Goal: Task Accomplishment & Management: Manage account settings

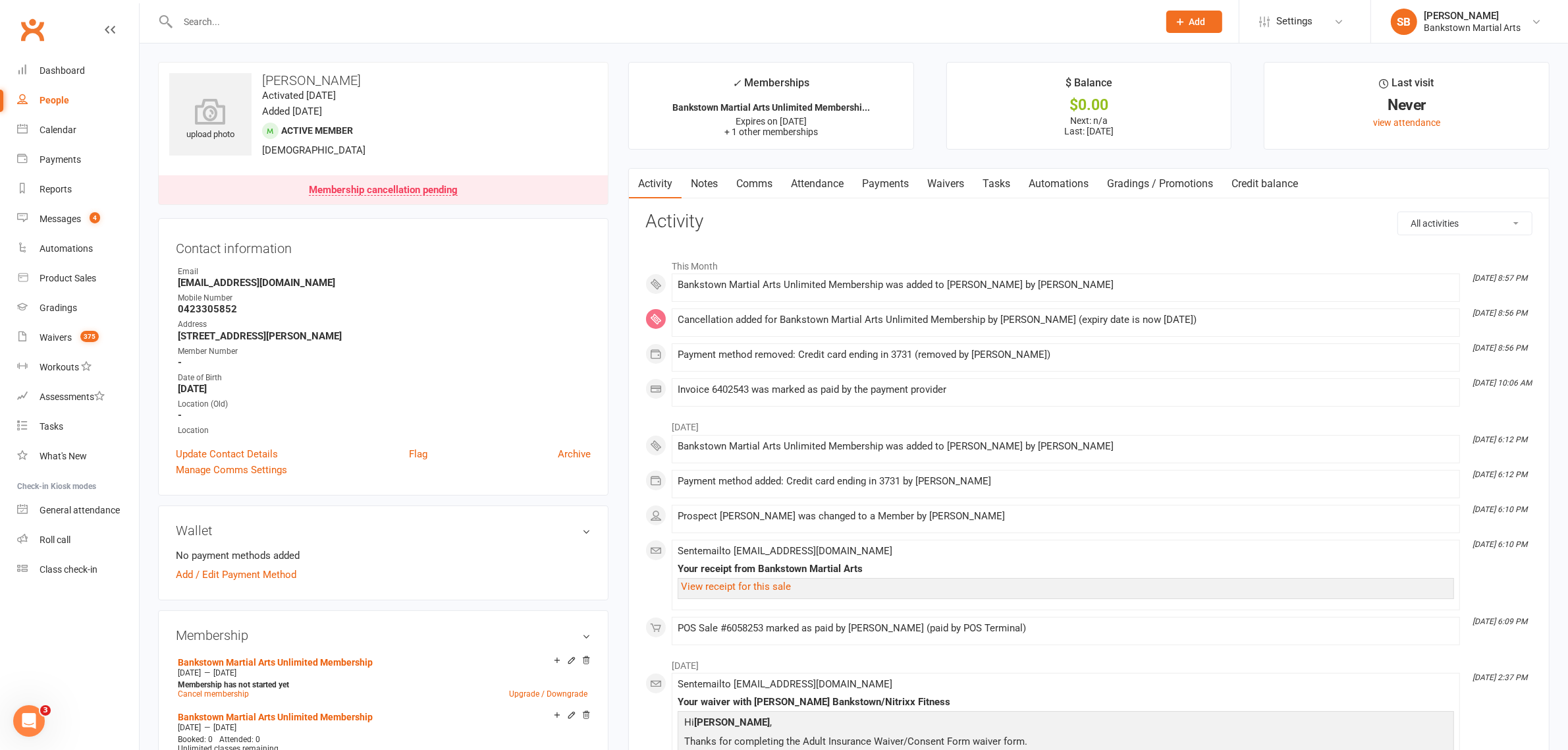
click at [640, 398] on div "Activity Notes Comms Attendance Payments Waivers Tasks Automations Gradings / P…" at bounding box center [1089, 650] width 921 height 964
click at [283, 18] on input "text" at bounding box center [661, 22] width 975 height 18
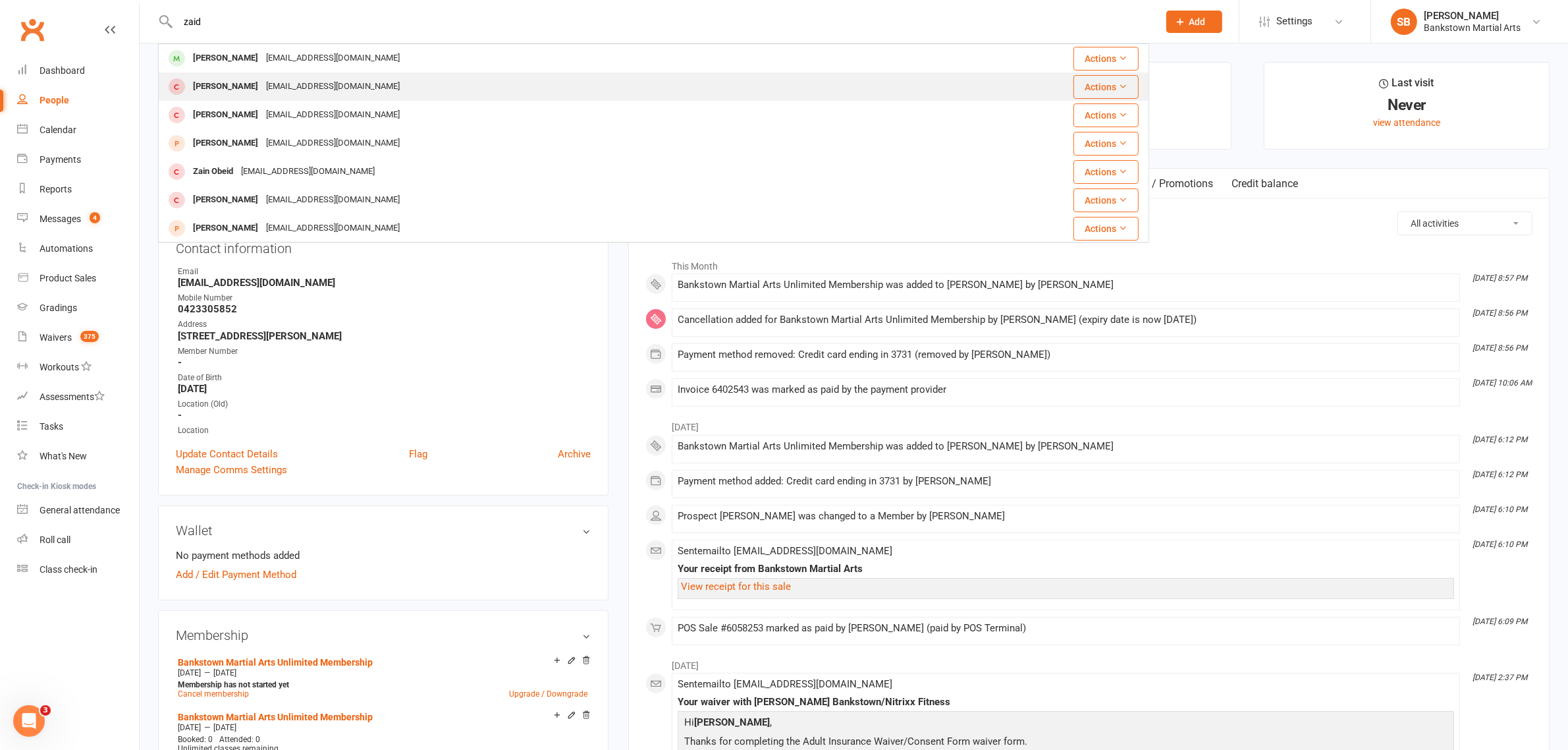
type input "zaid"
click at [262, 88] on div "z.suprianto24@gmail.com" at bounding box center [332, 86] width 142 height 19
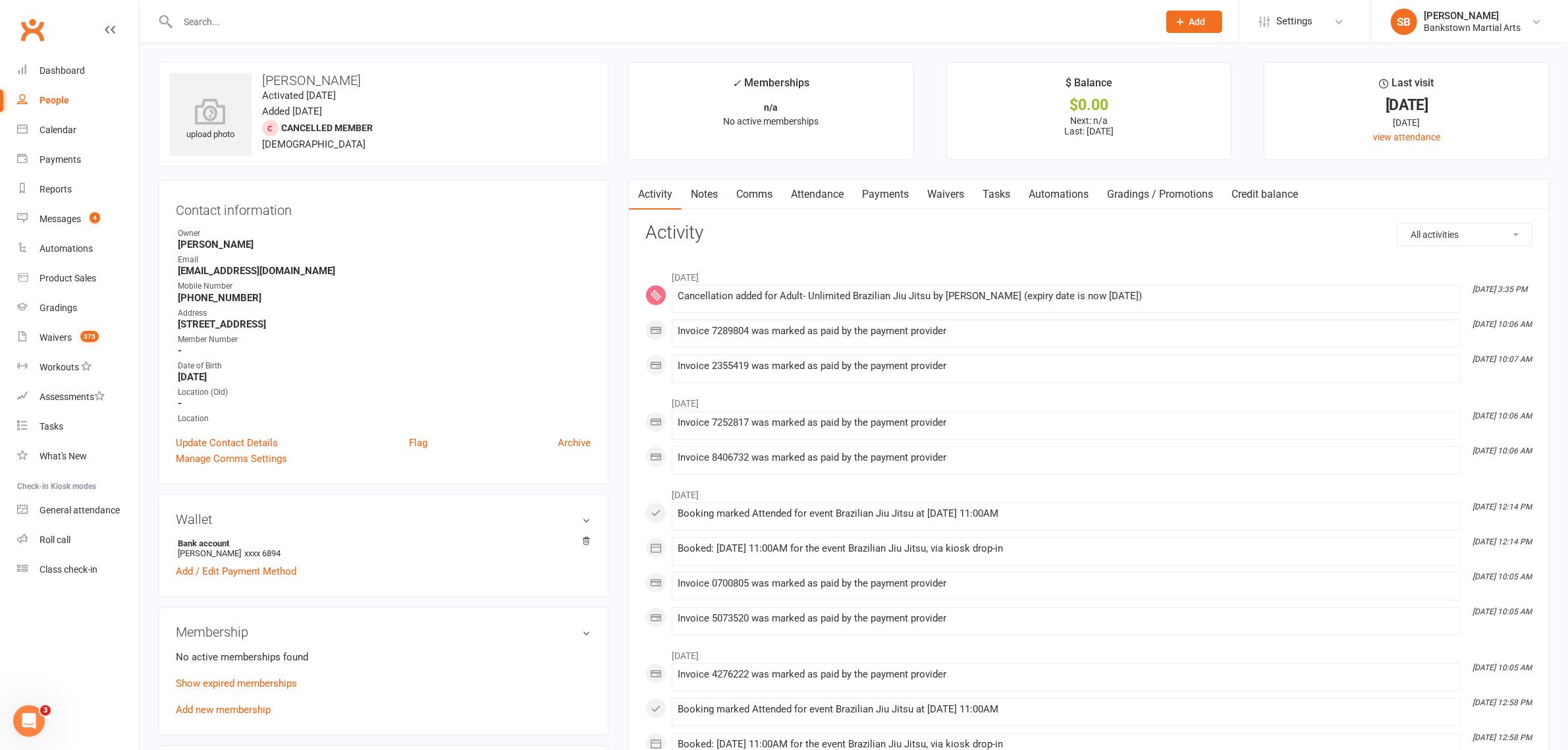
click at [884, 196] on link "Payments" at bounding box center [885, 195] width 65 height 30
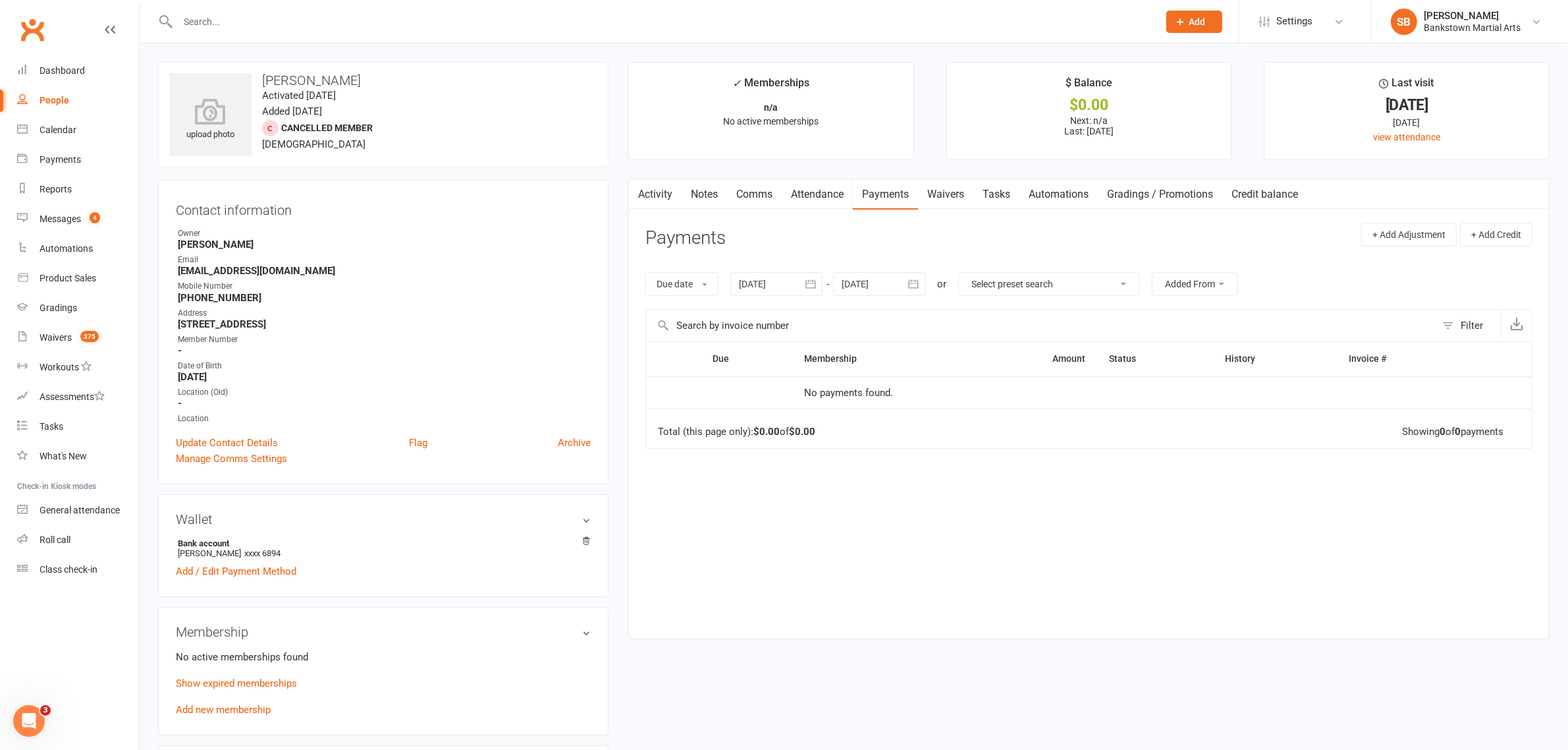
click at [817, 288] on icon "button" at bounding box center [810, 284] width 13 height 13
click at [754, 313] on icon "button" at bounding box center [751, 315] width 9 height 11
click at [755, 313] on icon "button" at bounding box center [751, 315] width 9 height 11
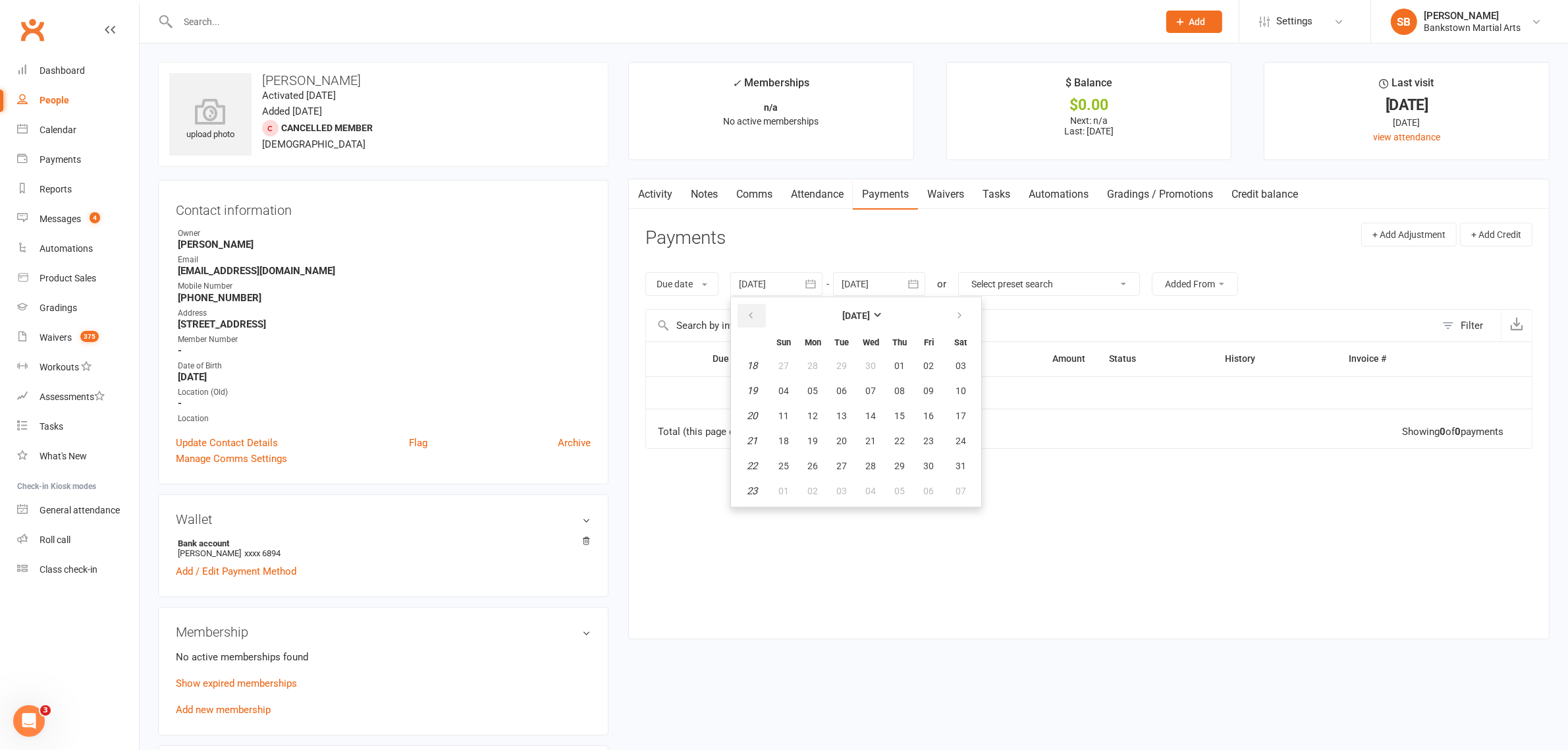
click at [756, 313] on icon "button" at bounding box center [751, 315] width 9 height 11
click at [794, 391] on button "02" at bounding box center [783, 391] width 28 height 24
type input "02 Mar 2025"
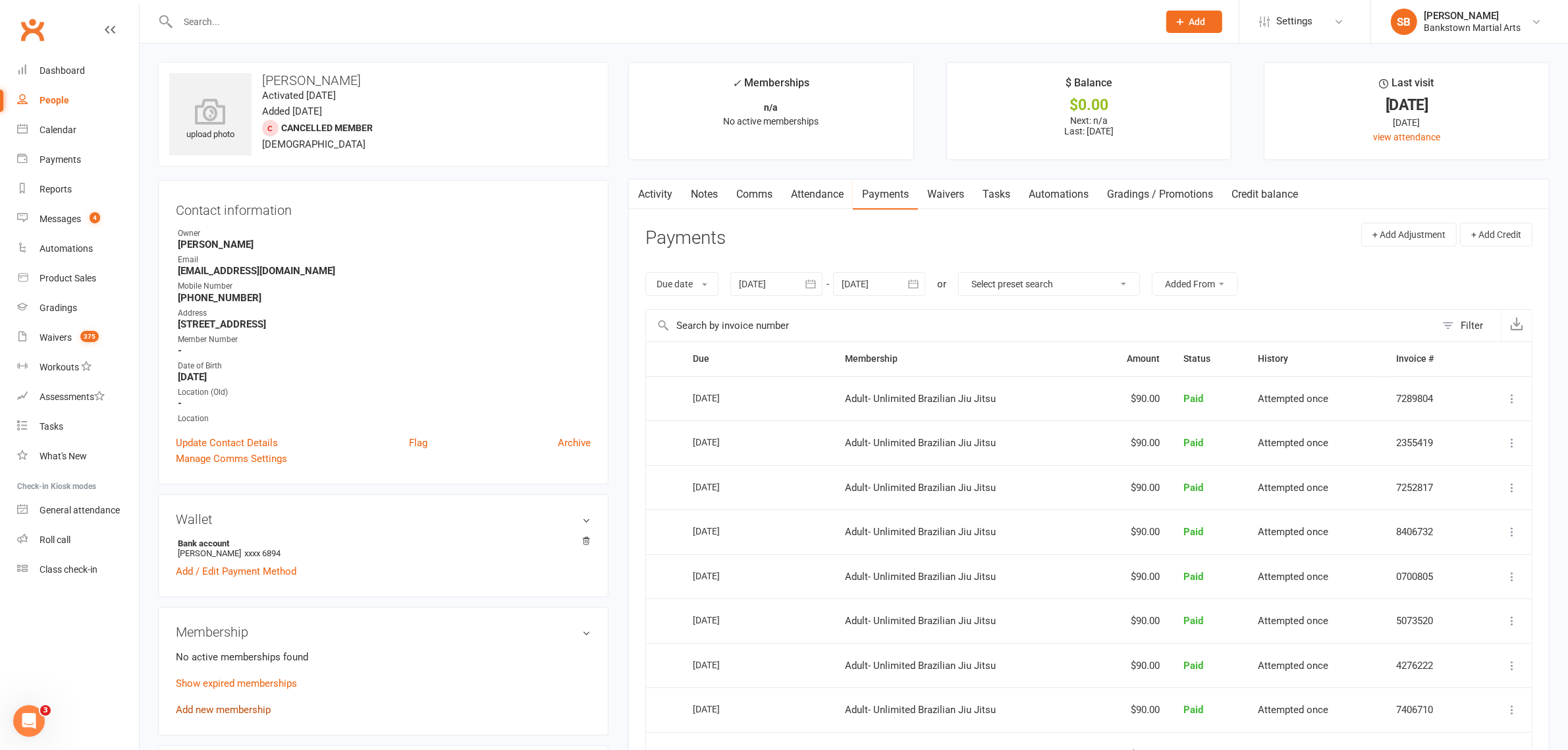
click at [251, 707] on link "Add new membership" at bounding box center [224, 710] width 95 height 12
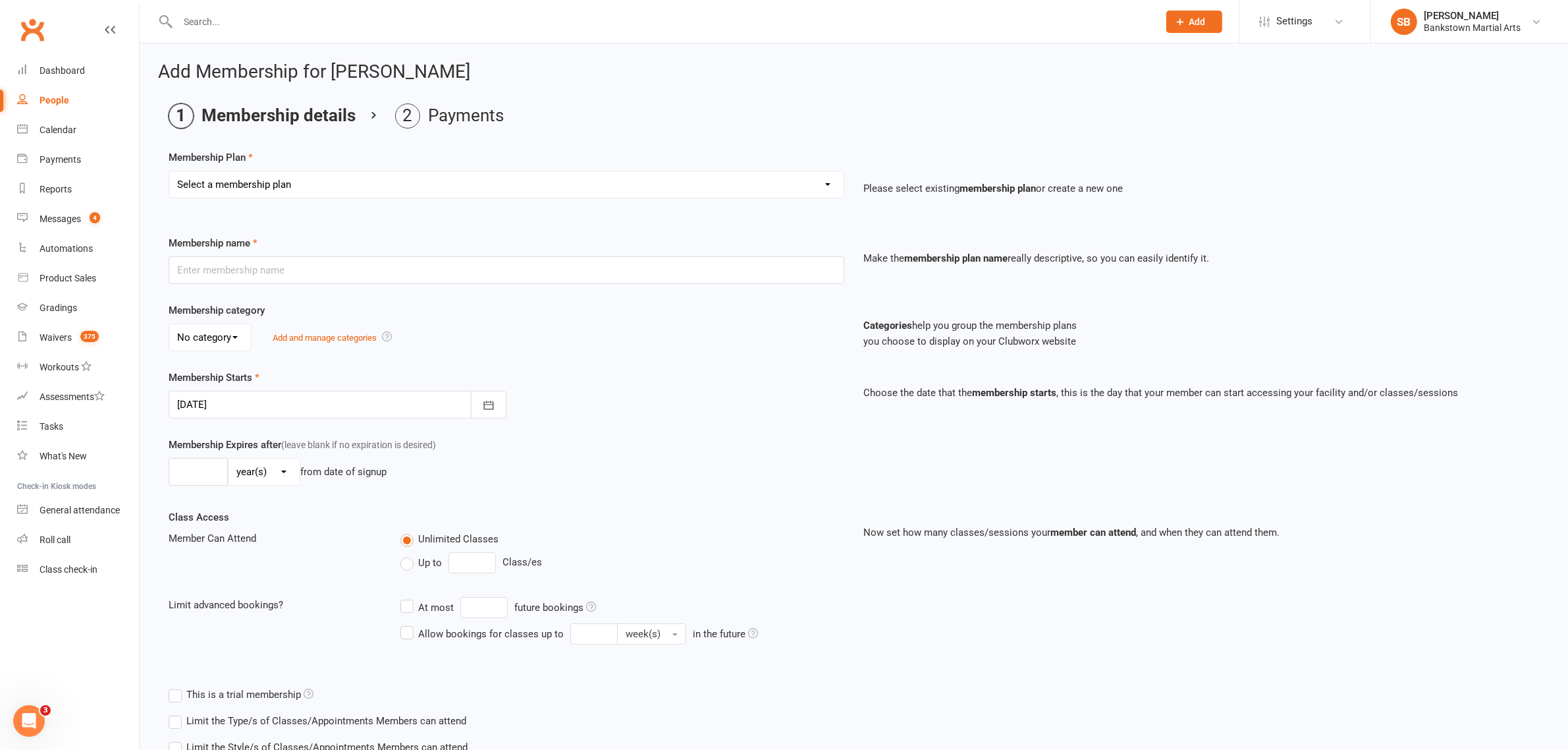
click at [339, 182] on select "Select a membership plan Create new Membership Plan Adult- Unlimited Brazilian …" at bounding box center [506, 185] width 675 height 26
select select "1"
click at [169, 172] on select "Select a membership plan Create new Membership Plan Adult- Unlimited Brazilian …" at bounding box center [506, 185] width 675 height 26
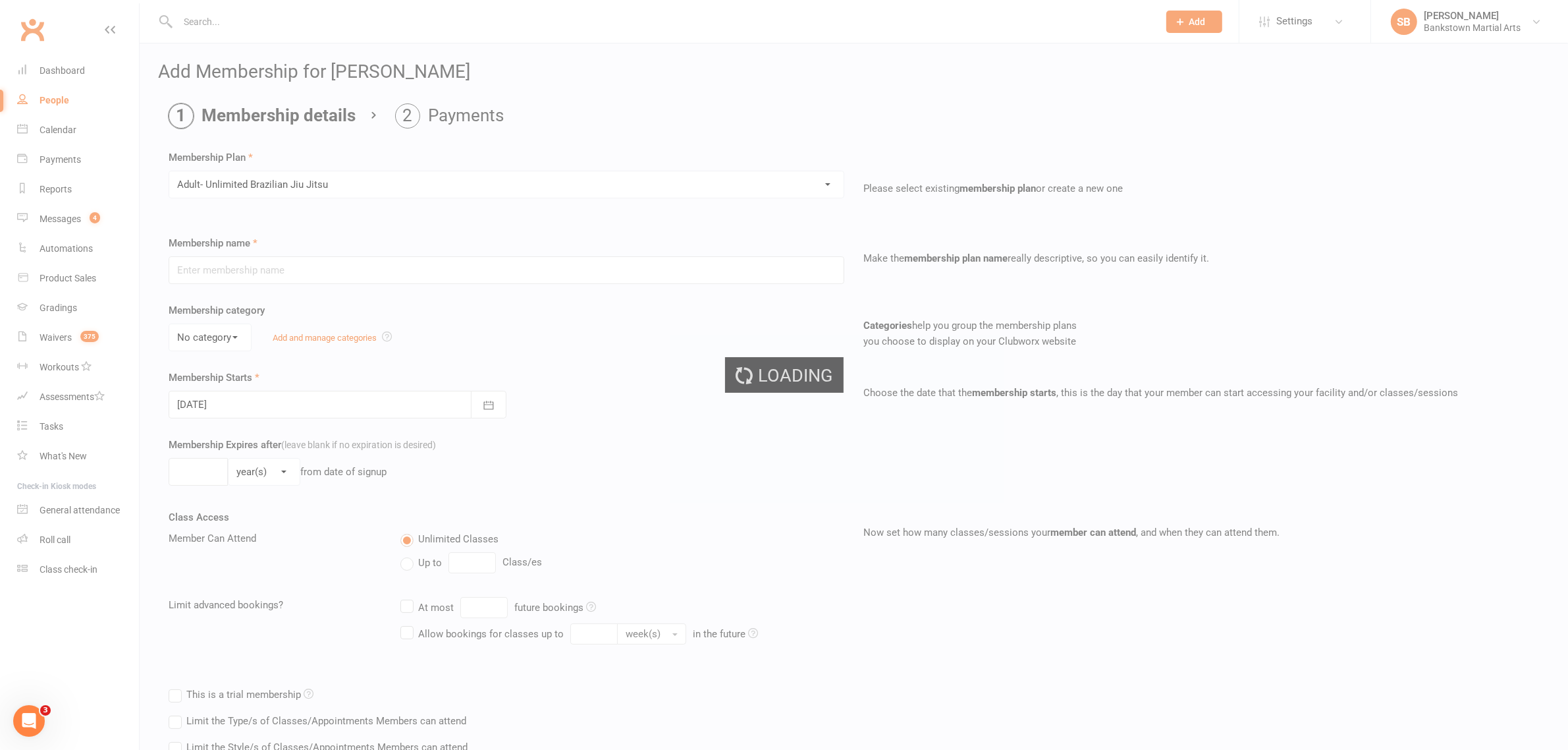
type input "Adult- Unlimited Brazilian Jiu Jitsu"
select select "0"
type input "0"
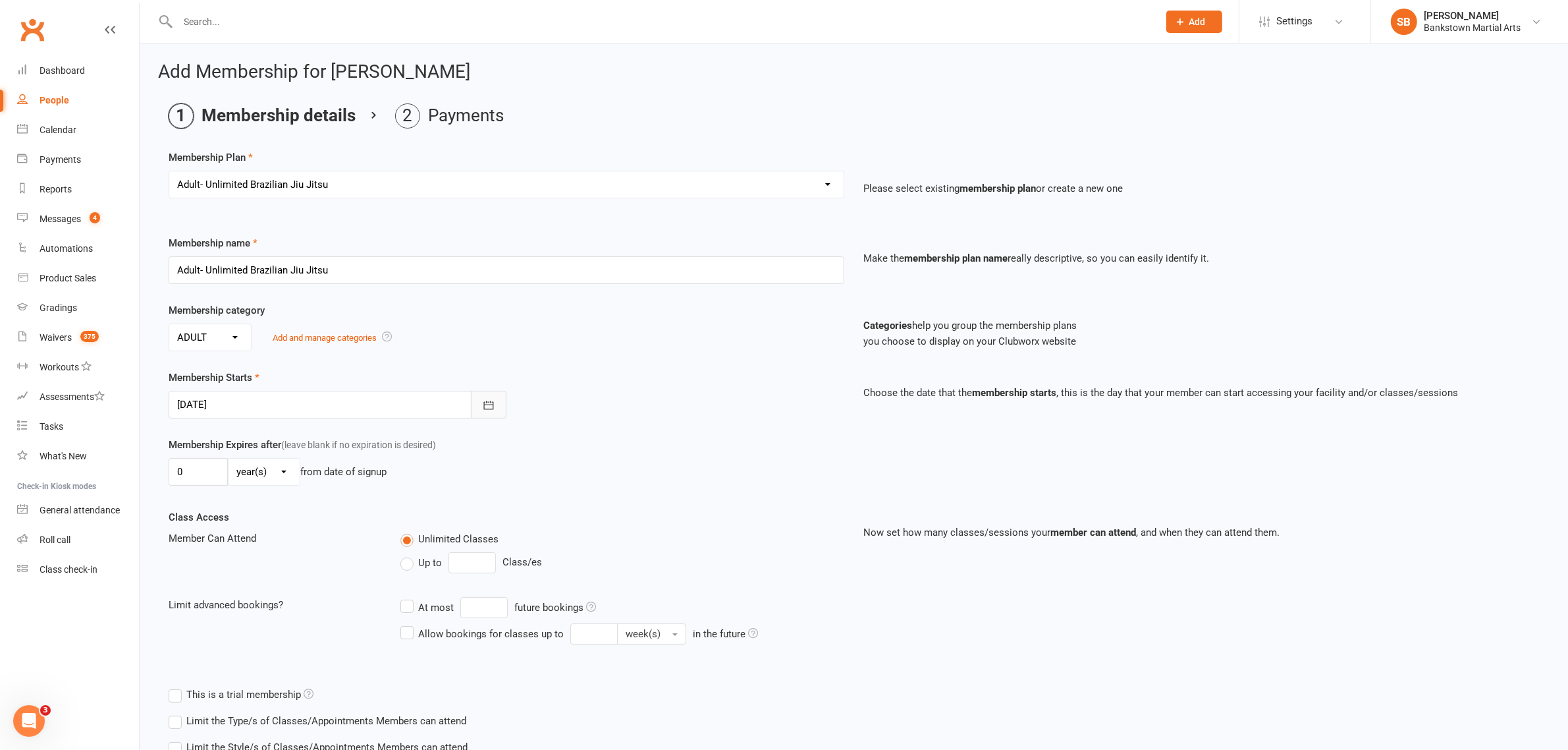
click at [493, 412] on icon "button" at bounding box center [489, 405] width 13 height 13
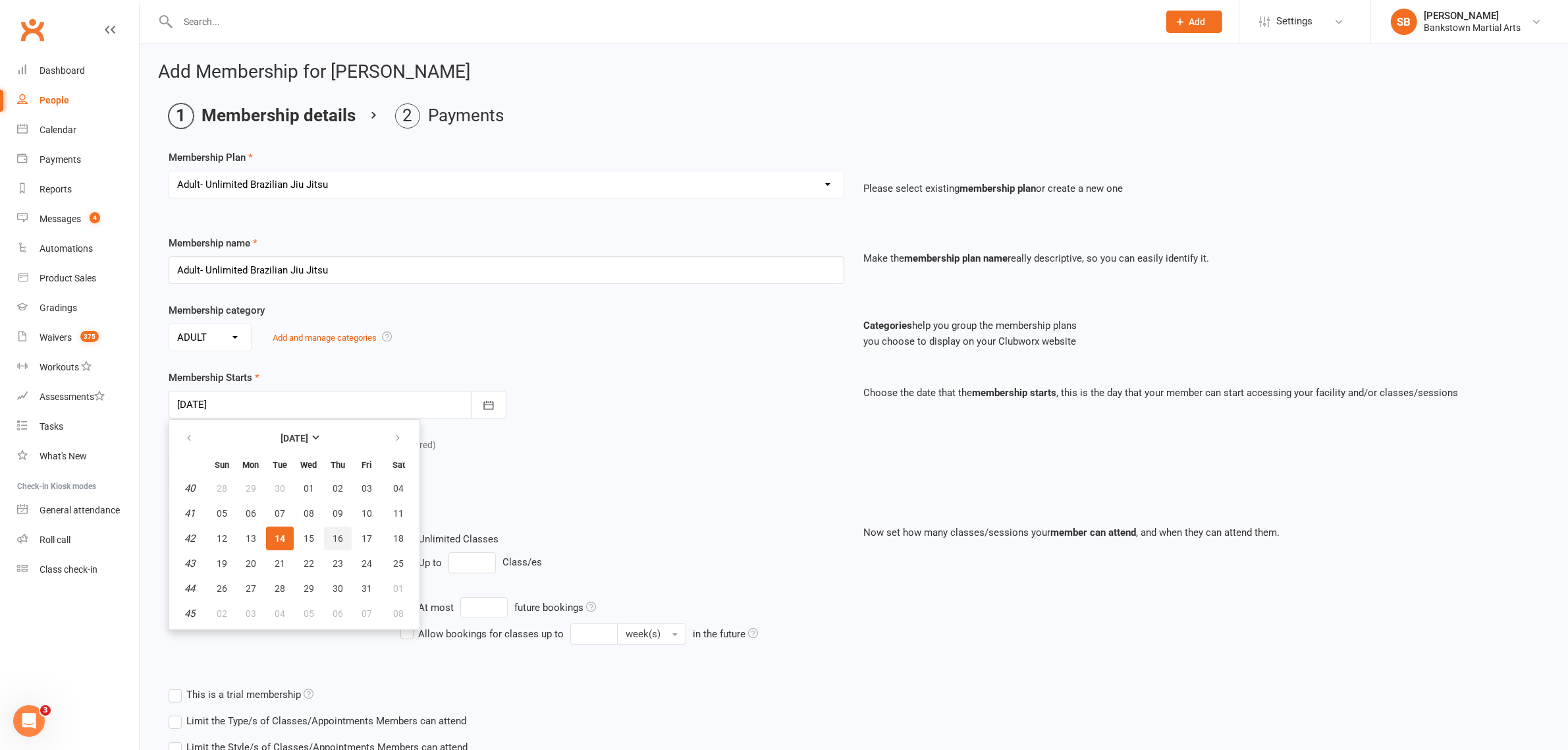
click at [332, 538] on span "16" at bounding box center [338, 538] width 11 height 11
type input "16 Oct 2025"
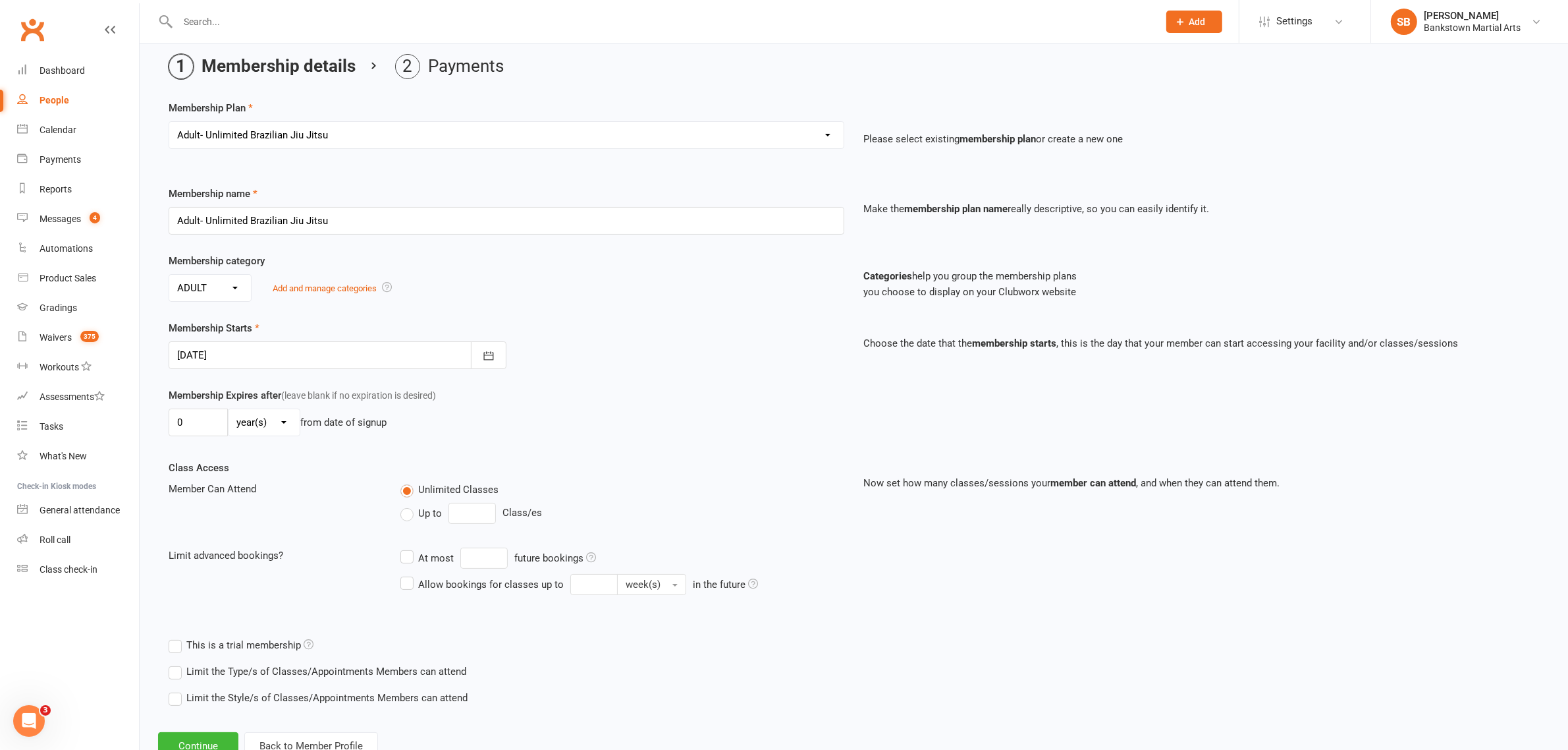
scroll to position [98, 0]
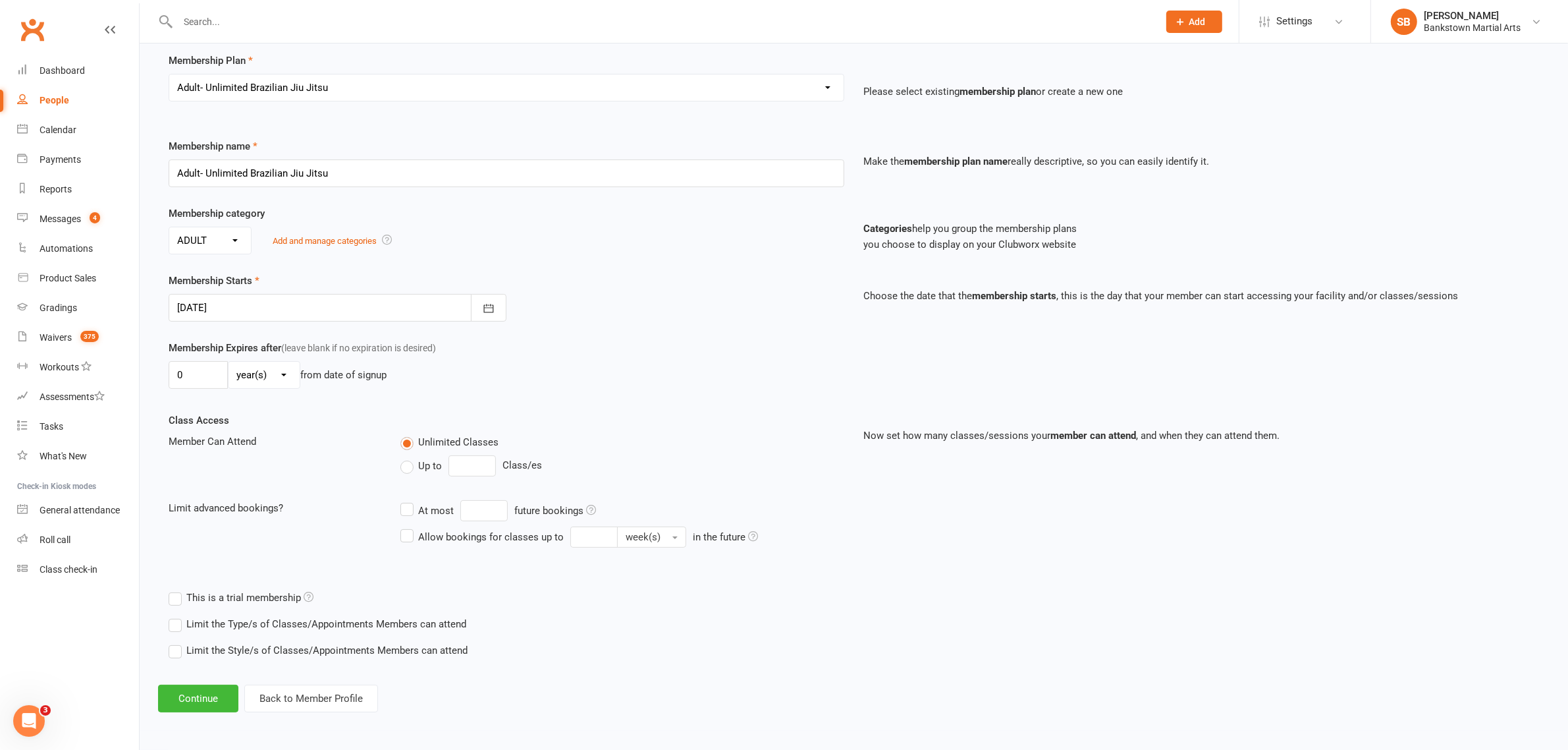
click at [175, 650] on label "Limit the Style/s of Classes/Appointments Members can attend" at bounding box center [318, 650] width 299 height 16
click at [175, 642] on input "Limit the Style/s of Classes/Appointments Members can attend" at bounding box center [173, 642] width 9 height 0
click at [261, 692] on label "Brazilian Jiu Jitsu >17" at bounding box center [305, 687] width 114 height 16
click at [256, 679] on input "Brazilian Jiu Jitsu >17" at bounding box center [253, 679] width 9 height 0
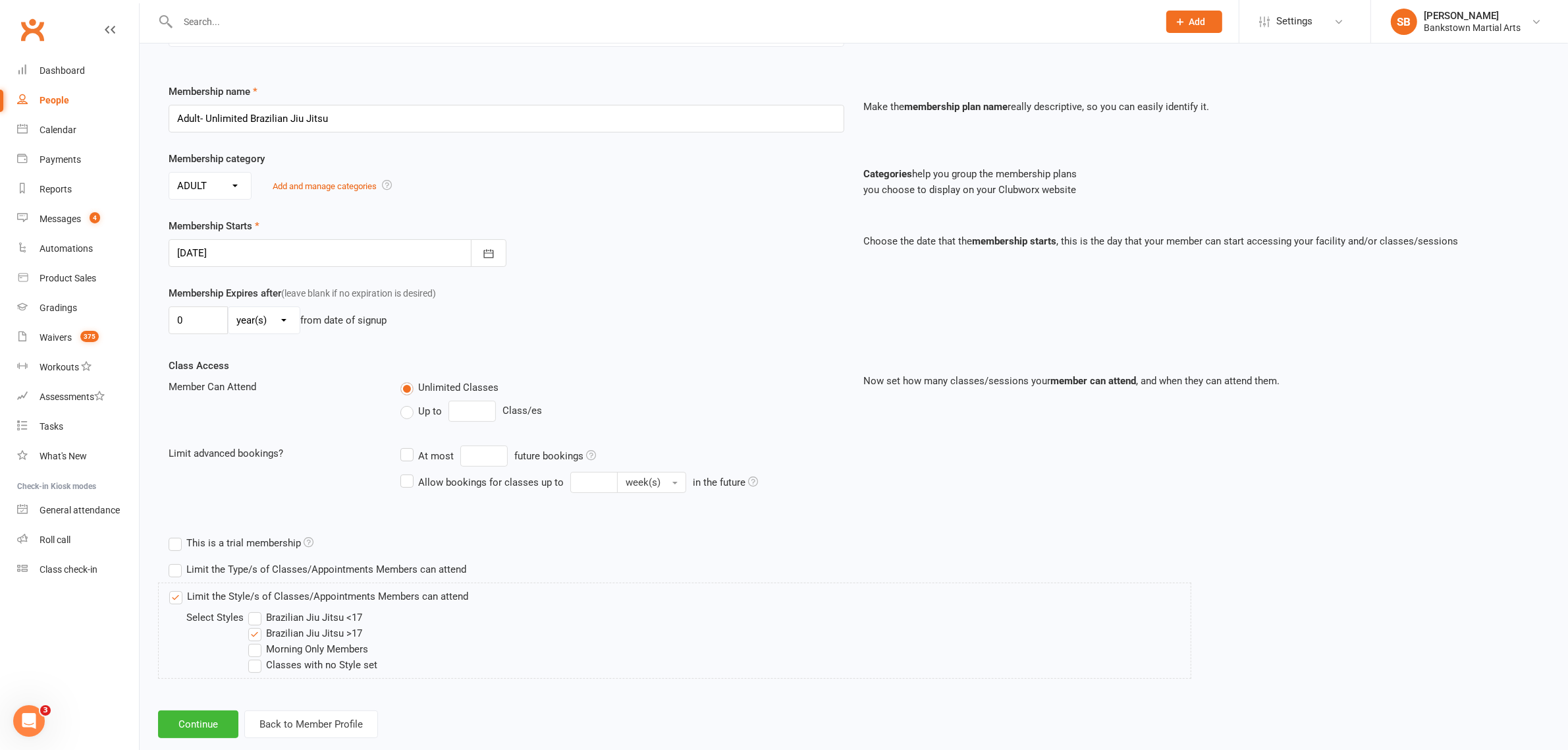
scroll to position [179, 0]
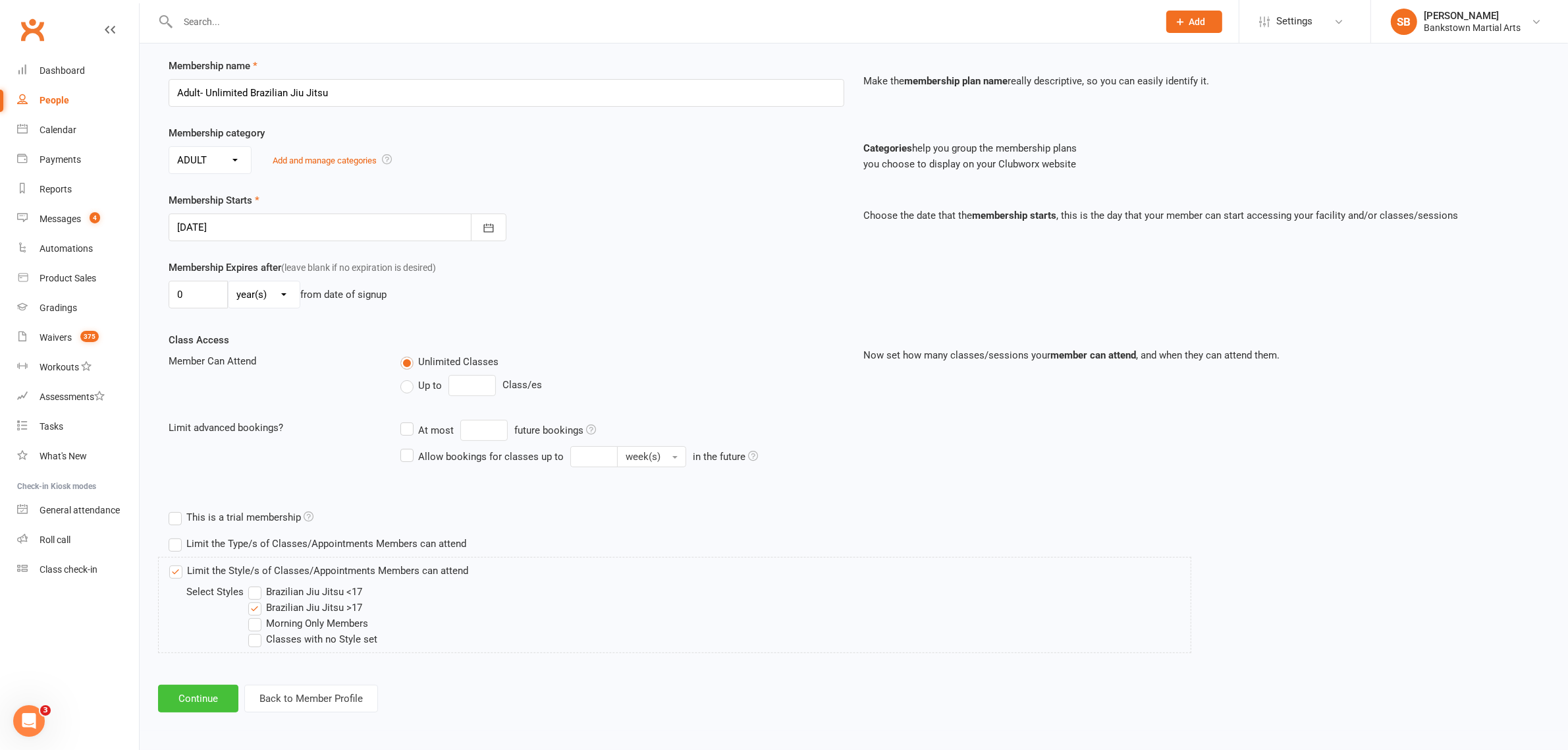
click at [195, 695] on button "Continue" at bounding box center [198, 699] width 80 height 28
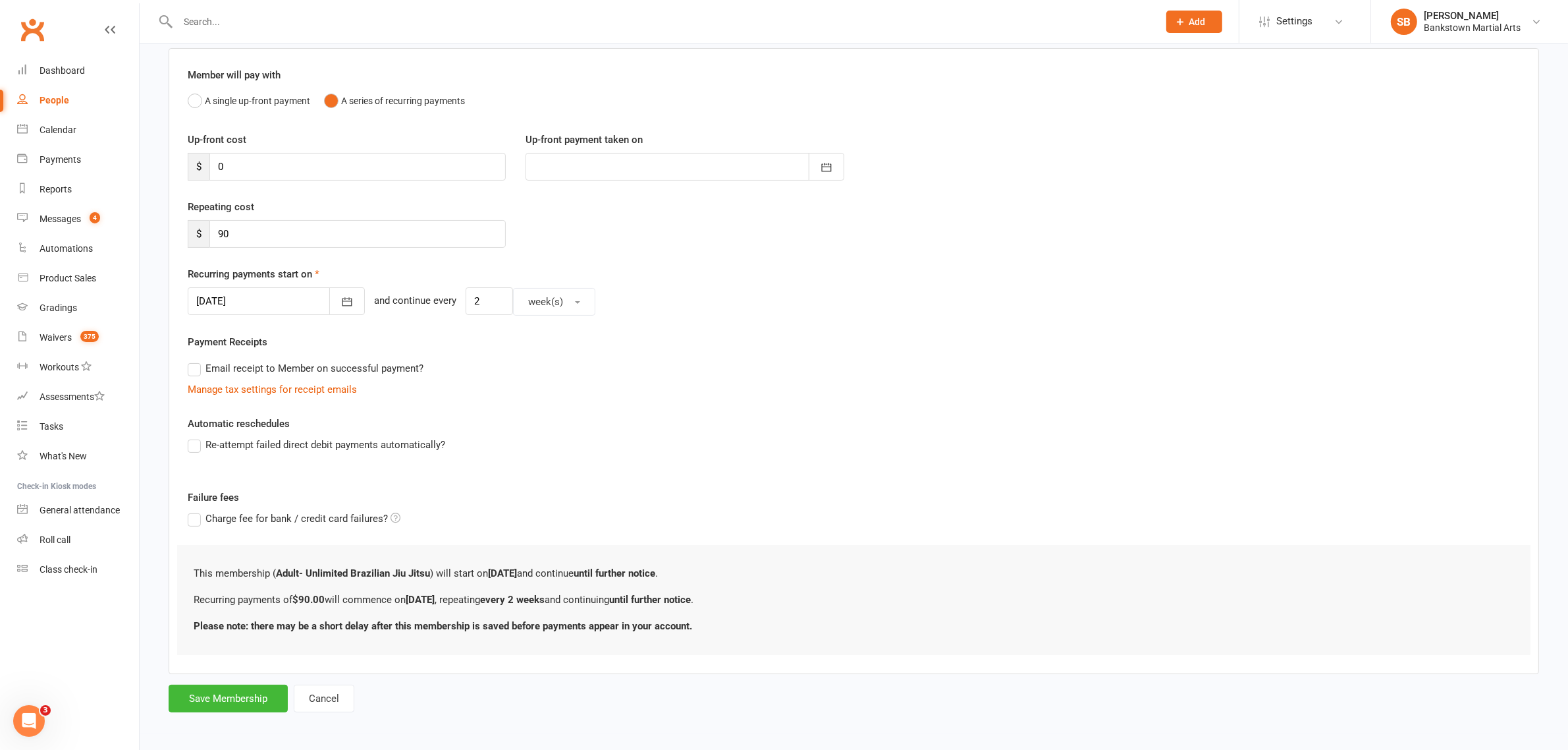
scroll to position [104, 0]
click at [216, 703] on button "Save Membership" at bounding box center [228, 696] width 119 height 28
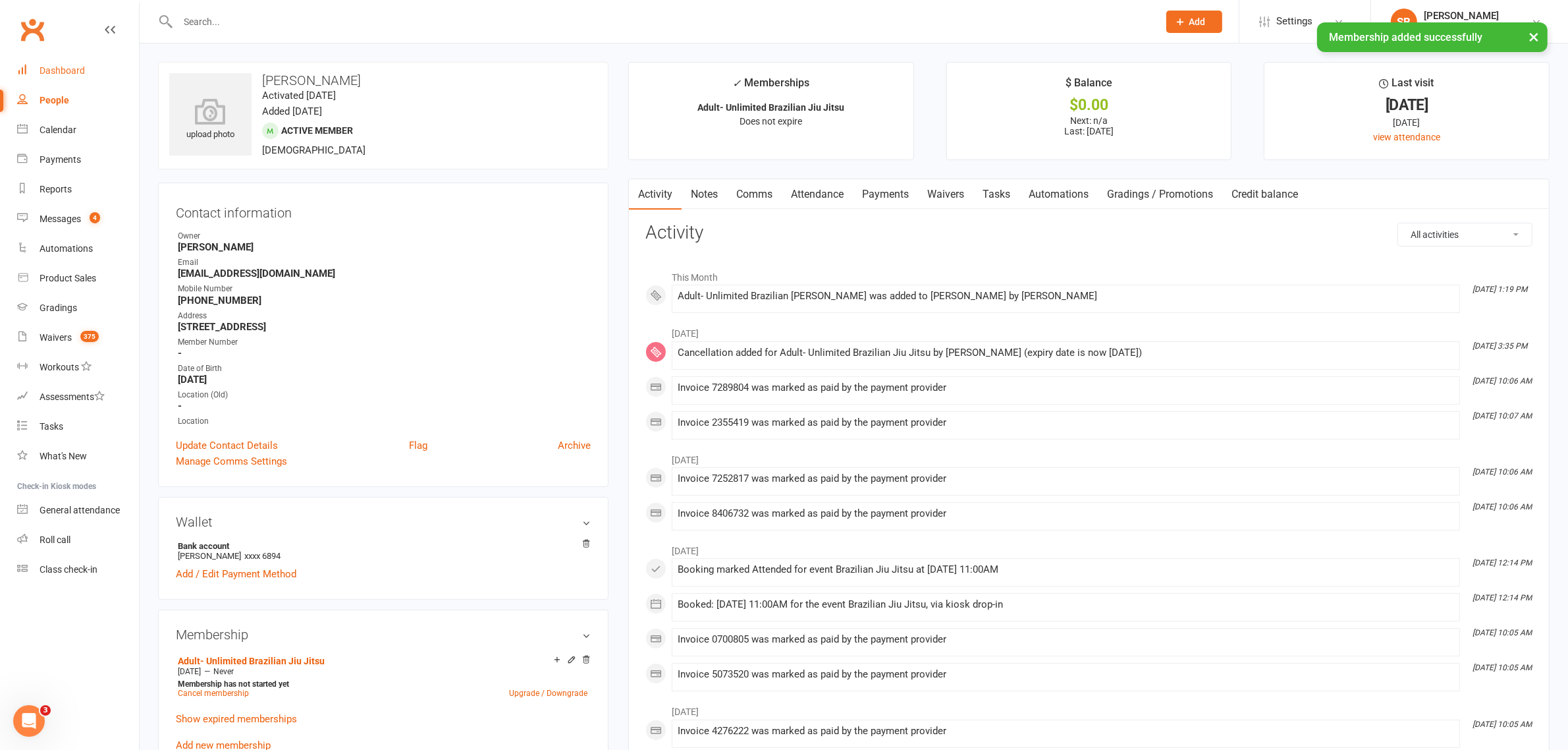
click at [63, 82] on link "Dashboard" at bounding box center [78, 71] width 122 height 30
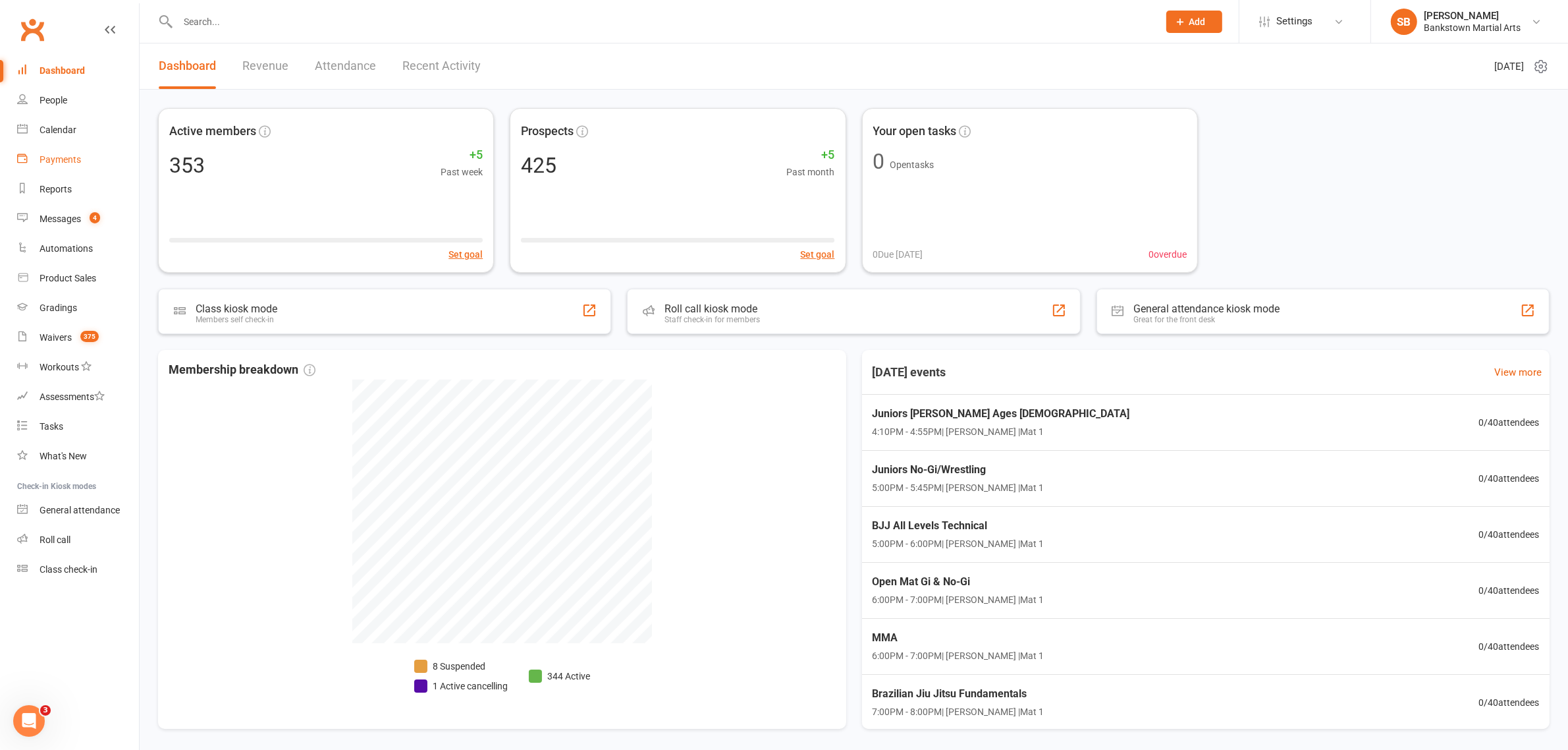
click at [25, 166] on link "Payments" at bounding box center [78, 160] width 122 height 30
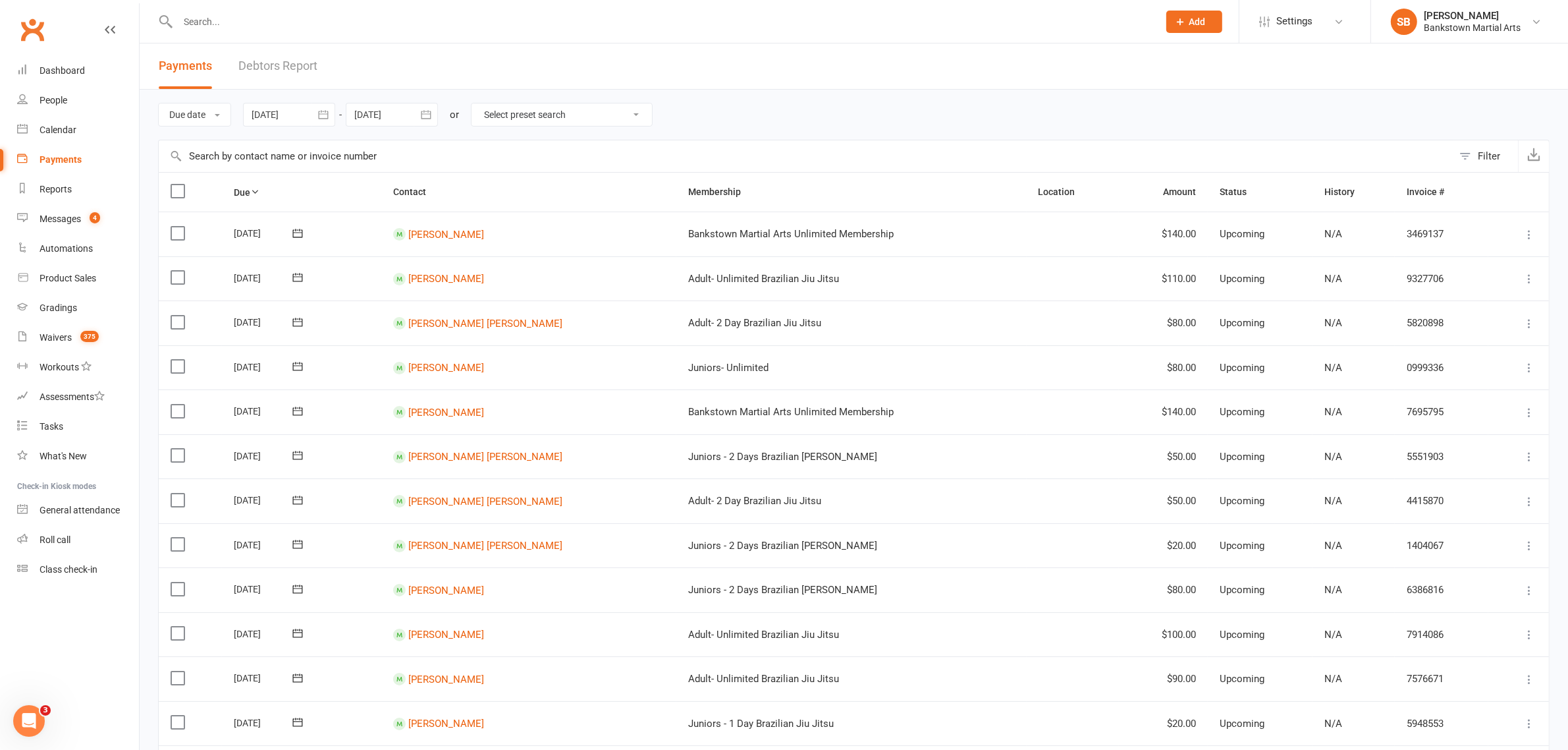
click at [326, 111] on icon "button" at bounding box center [323, 115] width 13 height 13
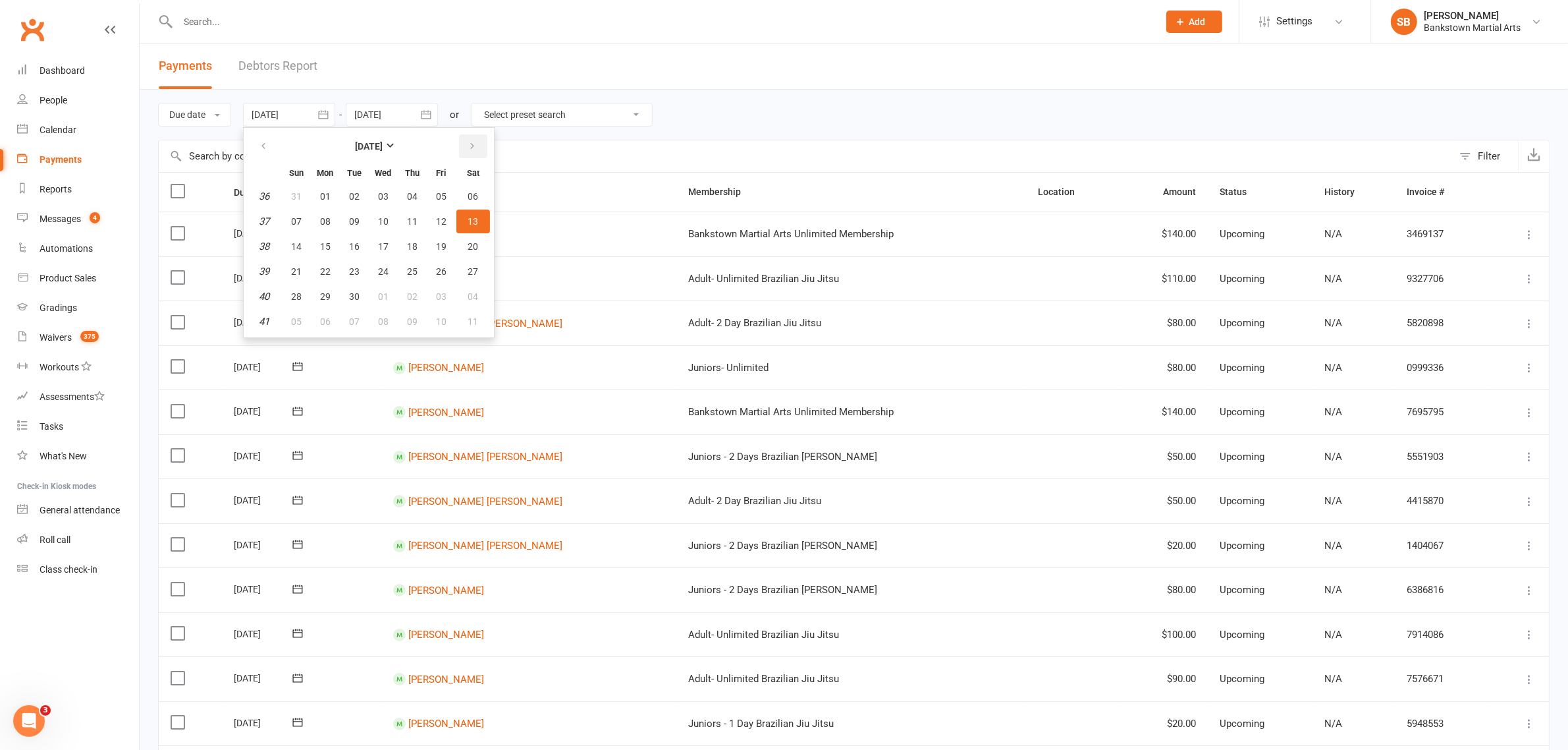
click at [467, 145] on icon "button" at bounding box center [472, 146] width 9 height 11
click at [379, 229] on button "08" at bounding box center [383, 222] width 28 height 24
type input "08 Oct 2025"
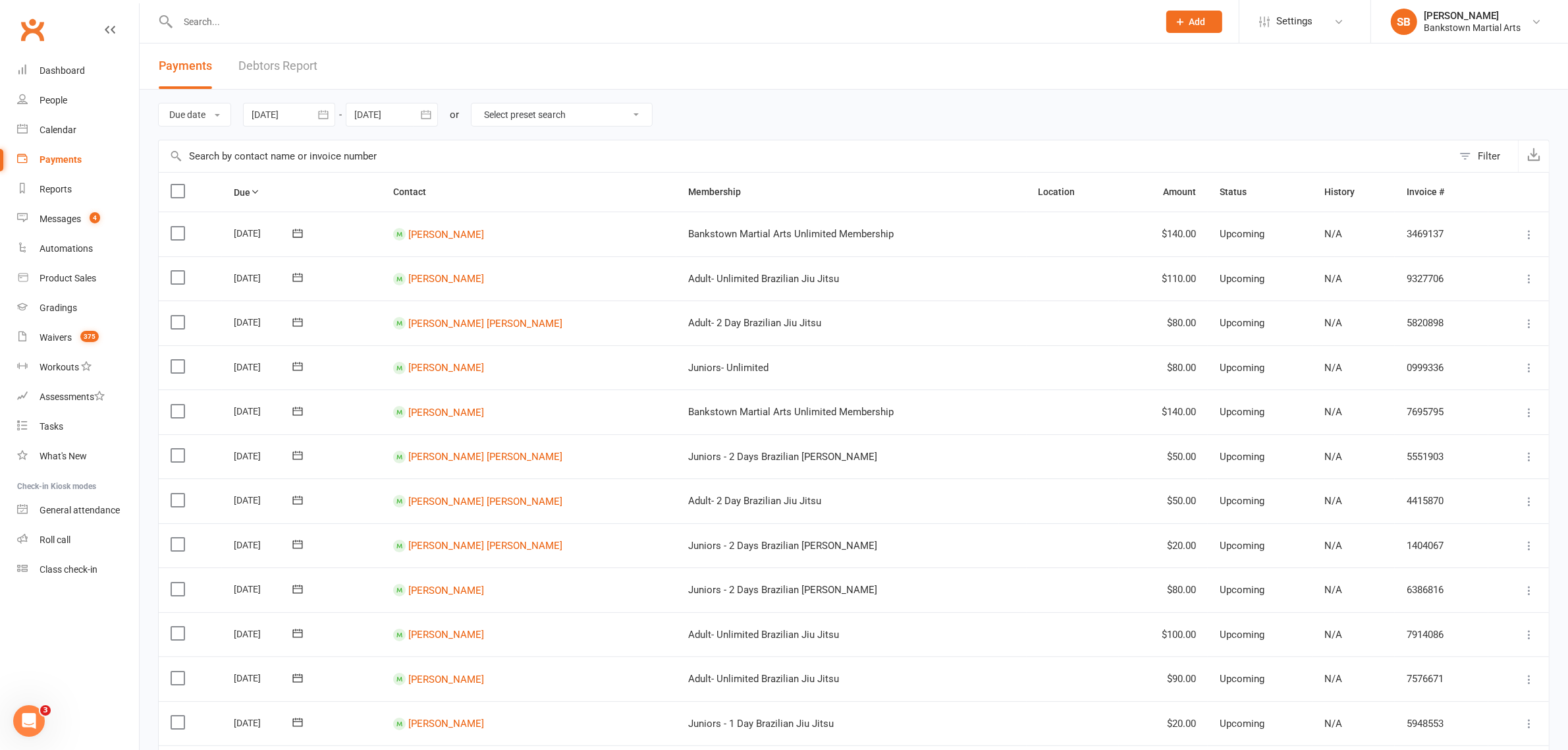
click at [425, 114] on icon "button" at bounding box center [425, 114] width 10 height 9
click at [366, 141] on icon "button" at bounding box center [366, 146] width 9 height 11
click at [458, 246] on span "14" at bounding box center [457, 247] width 11 height 11
type input "14 Oct 2025"
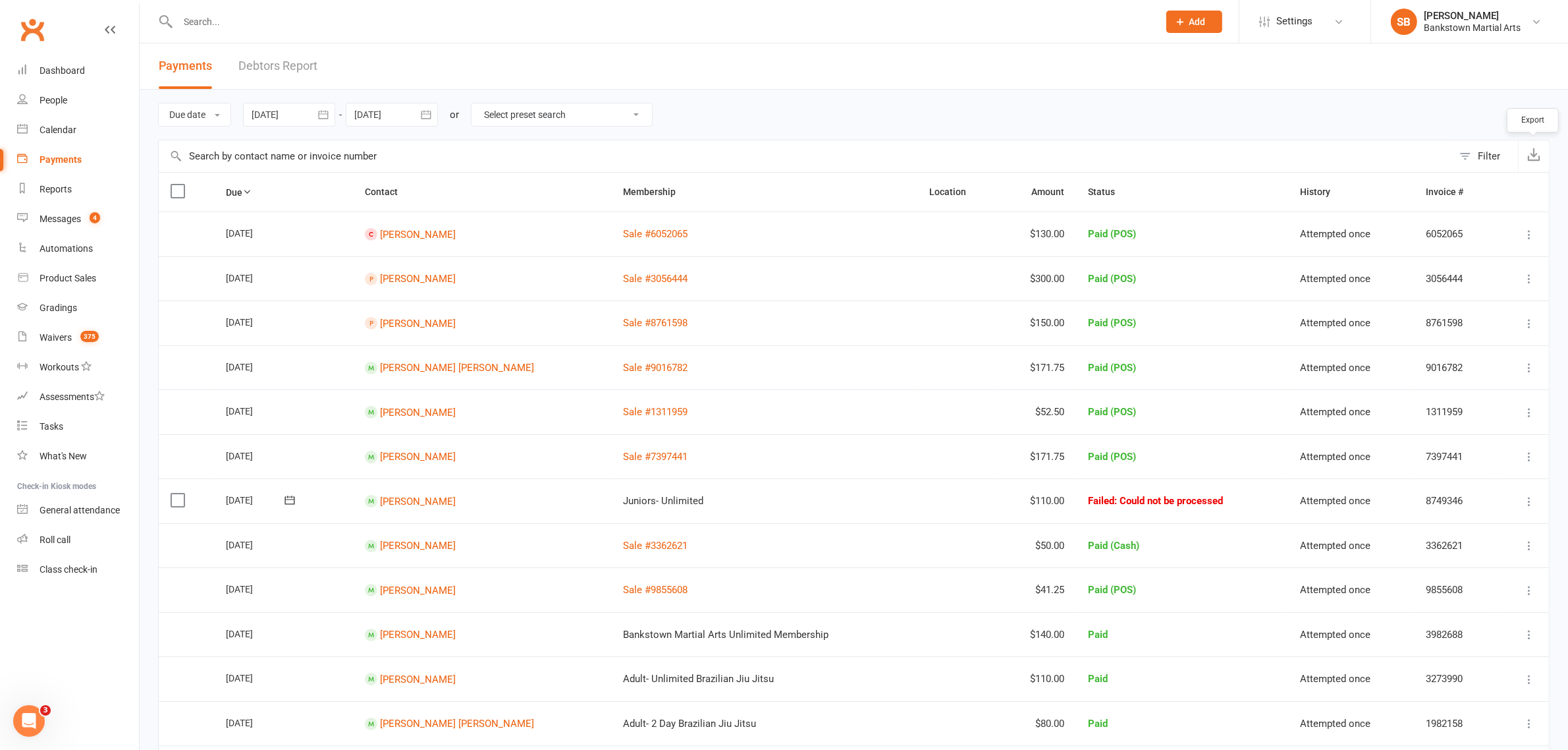
click at [1530, 156] on icon "button" at bounding box center [1534, 154] width 13 height 13
click at [351, 26] on input "text" at bounding box center [661, 22] width 975 height 18
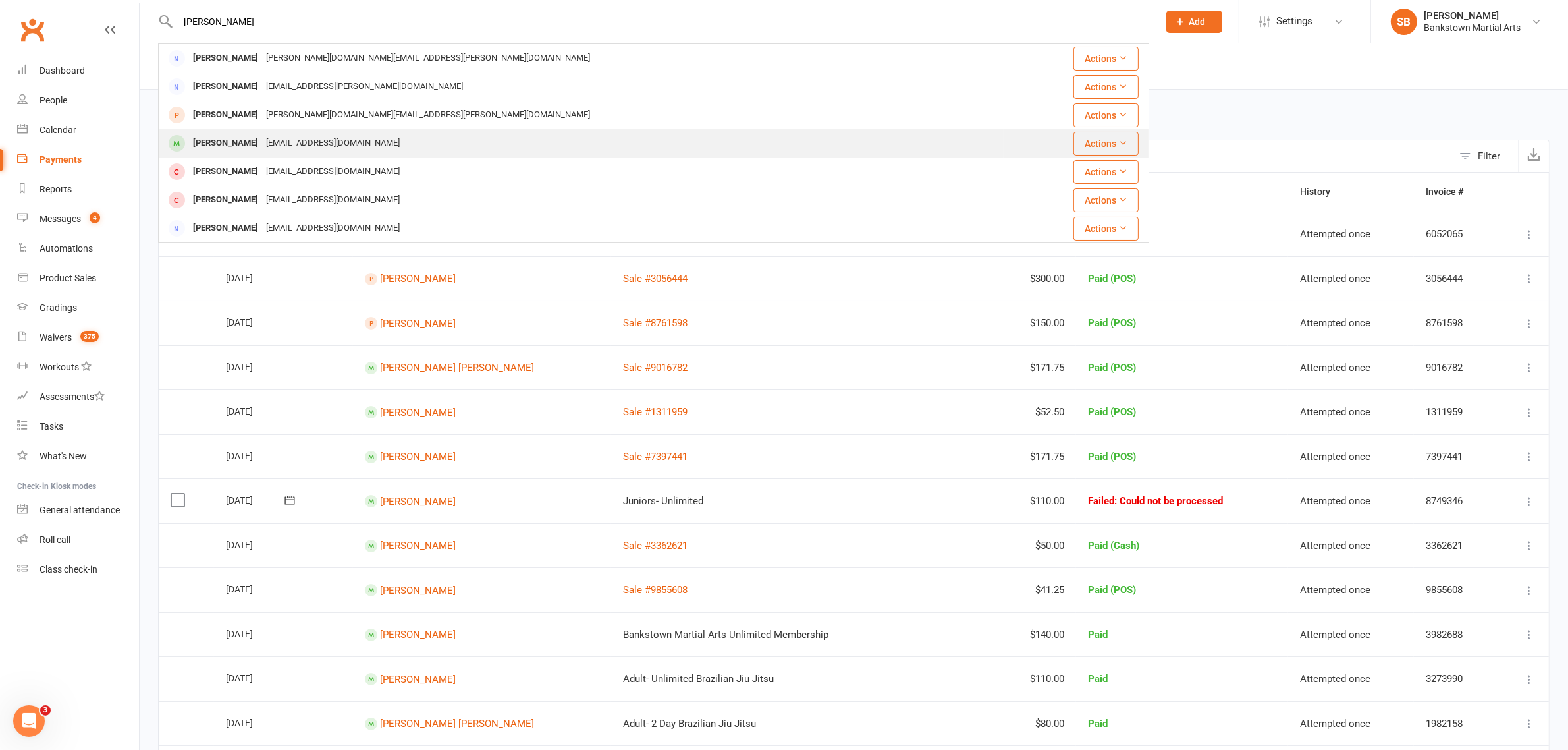
type input "tony"
click at [448, 149] on div "Tony Saade Saadetony234@gmail.com" at bounding box center [581, 143] width 843 height 27
